Goal: Find specific page/section: Find specific page/section

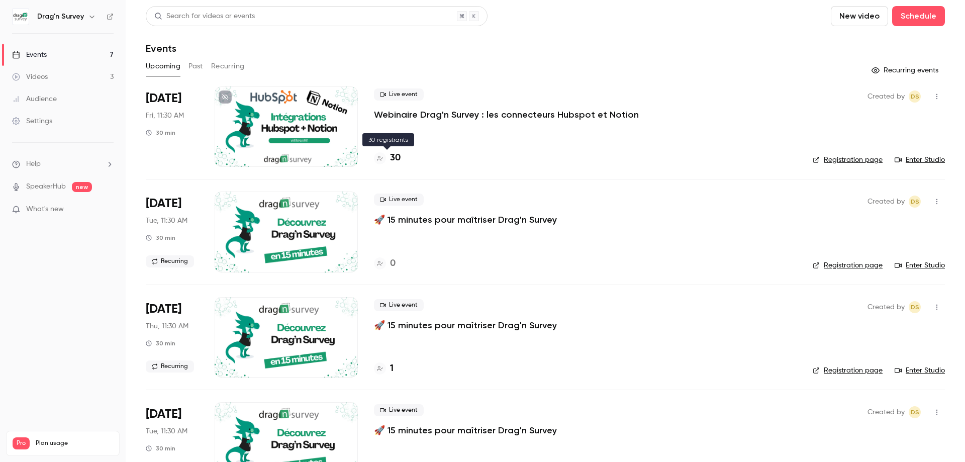
click at [393, 157] on h4 "30" at bounding box center [395, 158] width 11 height 14
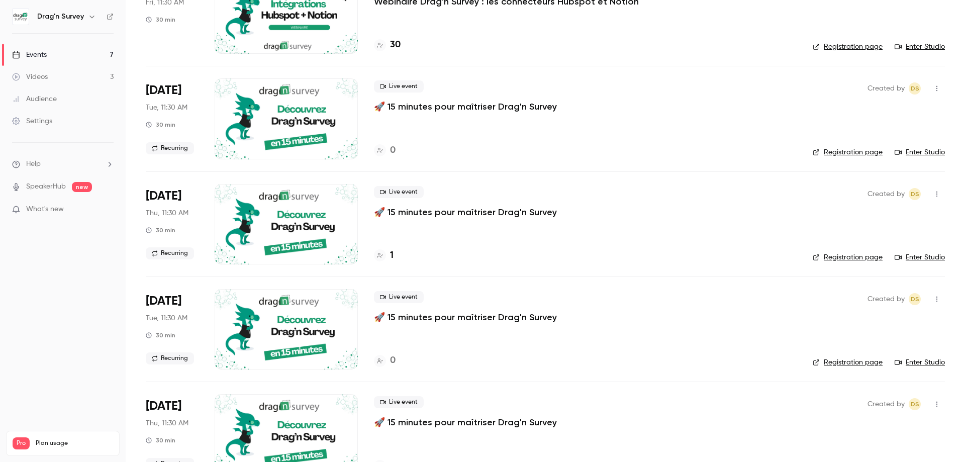
scroll to position [53, 0]
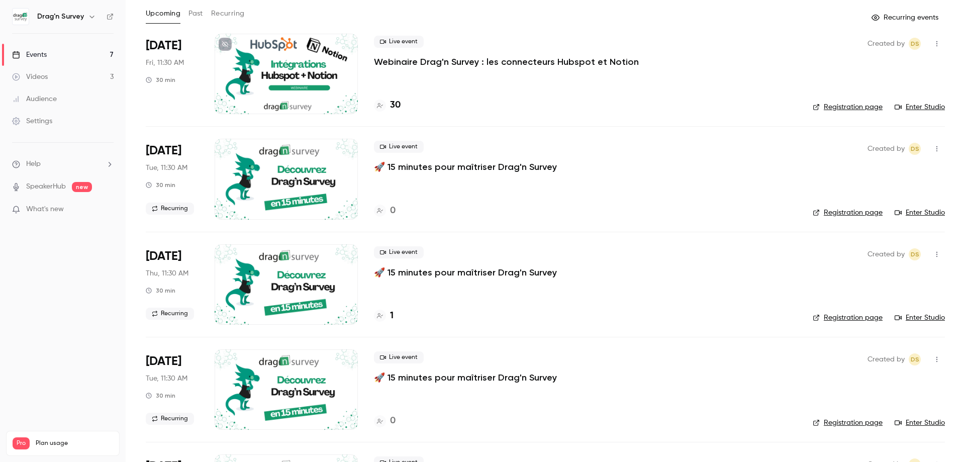
click at [393, 316] on h4 "1" at bounding box center [392, 316] width 4 height 14
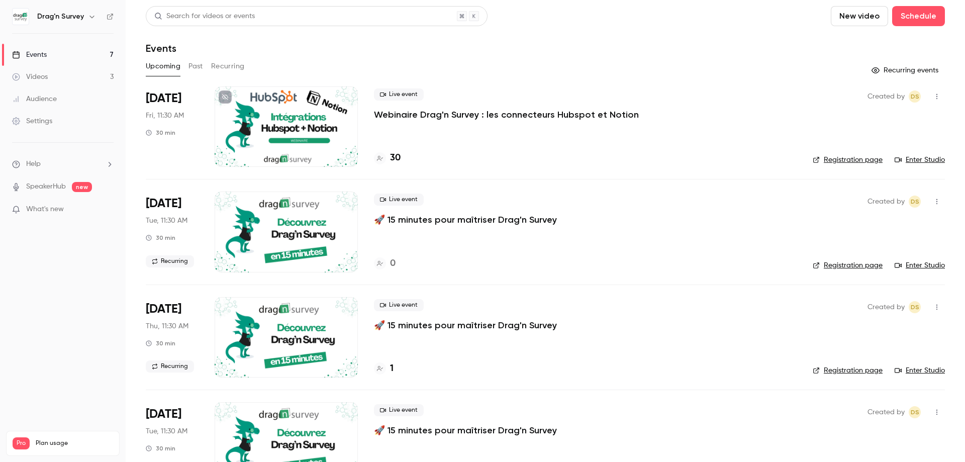
click at [922, 159] on link "Enter Studio" at bounding box center [920, 160] width 50 height 10
